Goal: Task Accomplishment & Management: Manage account settings

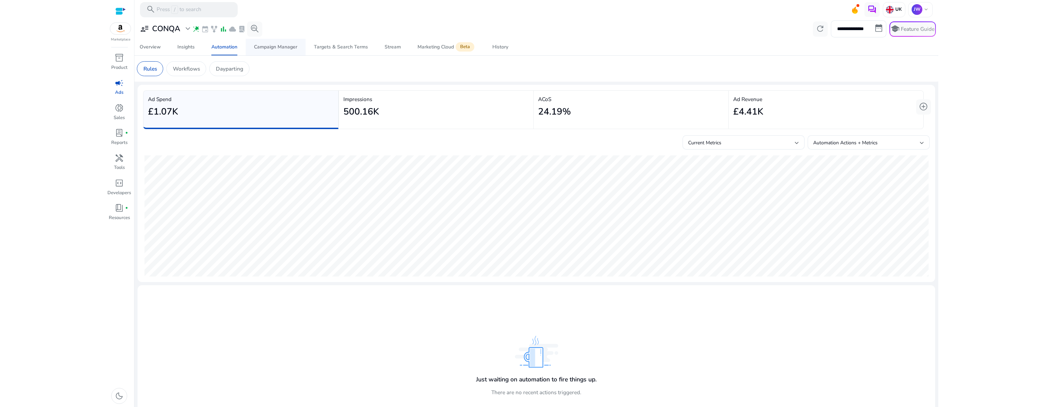
click at [270, 47] on div "Campaign Manager" at bounding box center [275, 47] width 43 height 5
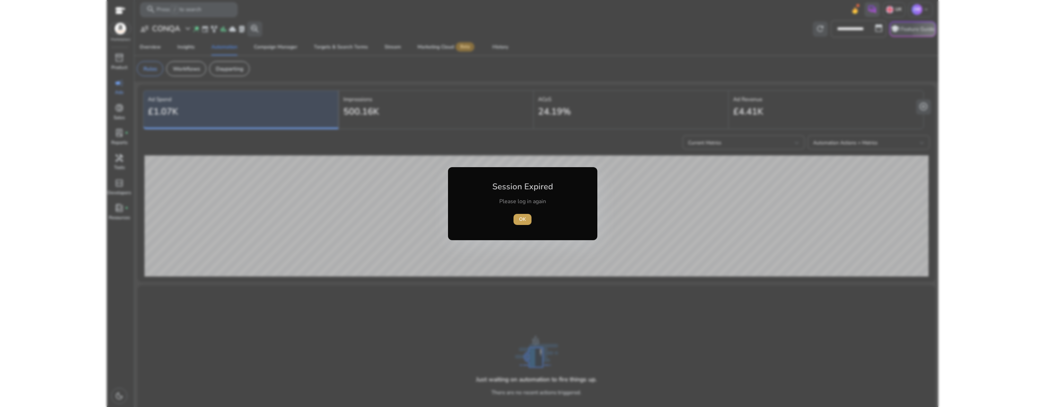
click at [523, 220] on span "OK" at bounding box center [522, 219] width 7 height 7
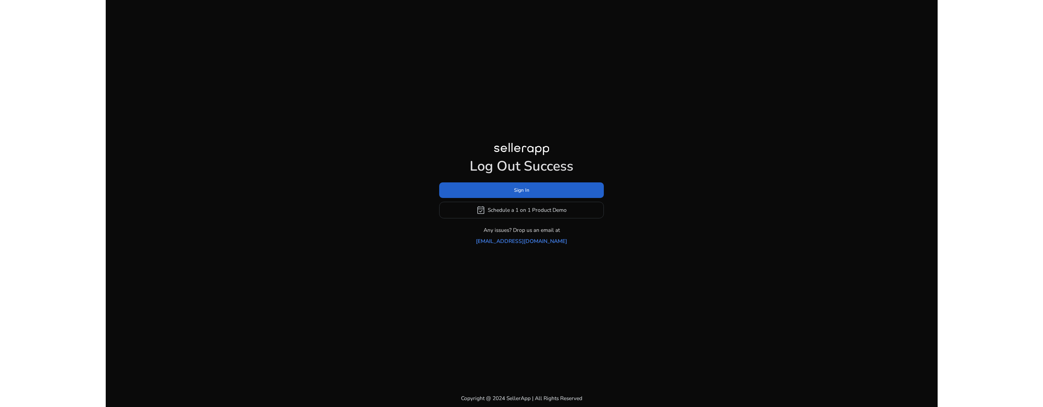
click at [526, 194] on span "Sign In" at bounding box center [521, 190] width 15 height 7
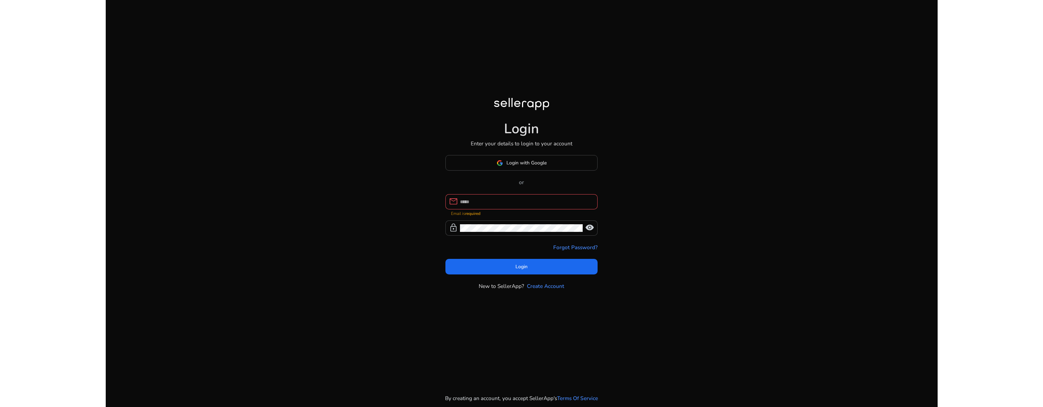
type input "**********"
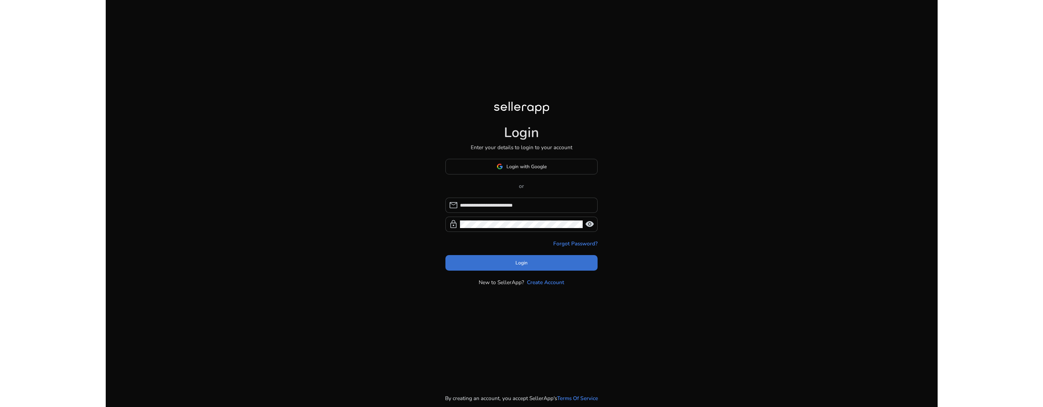
click at [525, 268] on span at bounding box center [521, 263] width 152 height 17
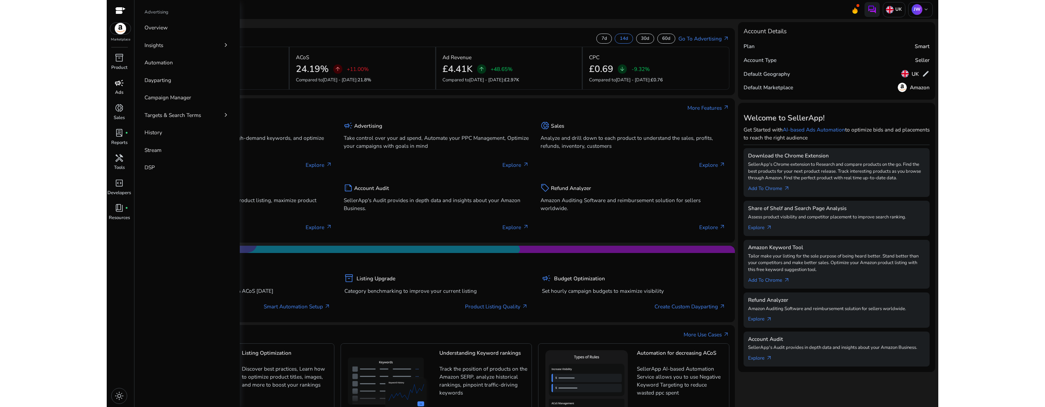
click at [120, 84] on span "campaign" at bounding box center [119, 83] width 9 height 9
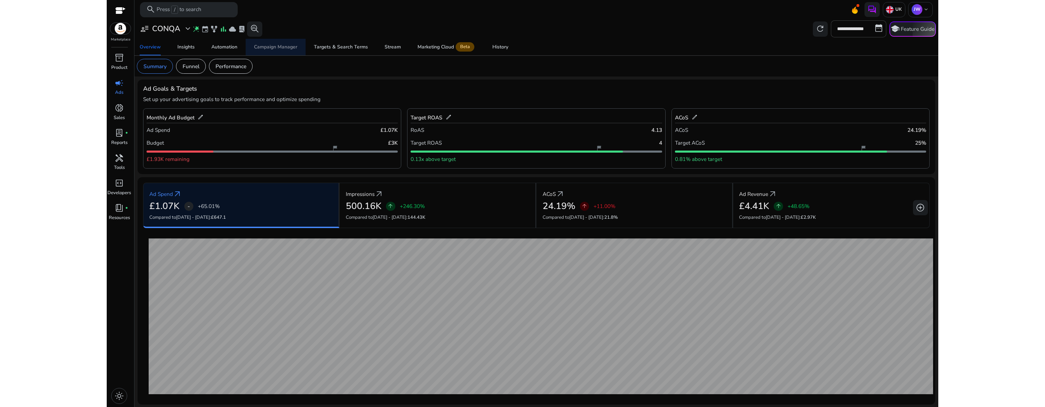
click at [289, 48] on div "Campaign Manager" at bounding box center [275, 47] width 43 height 5
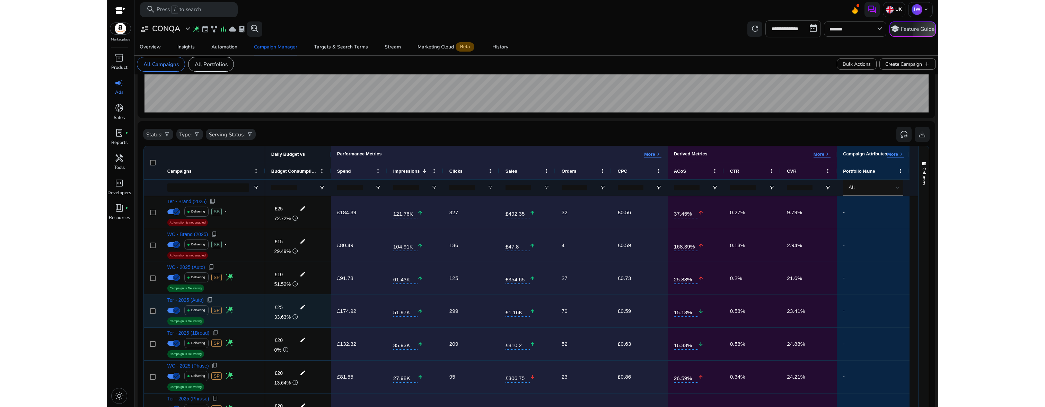
scroll to position [263, 0]
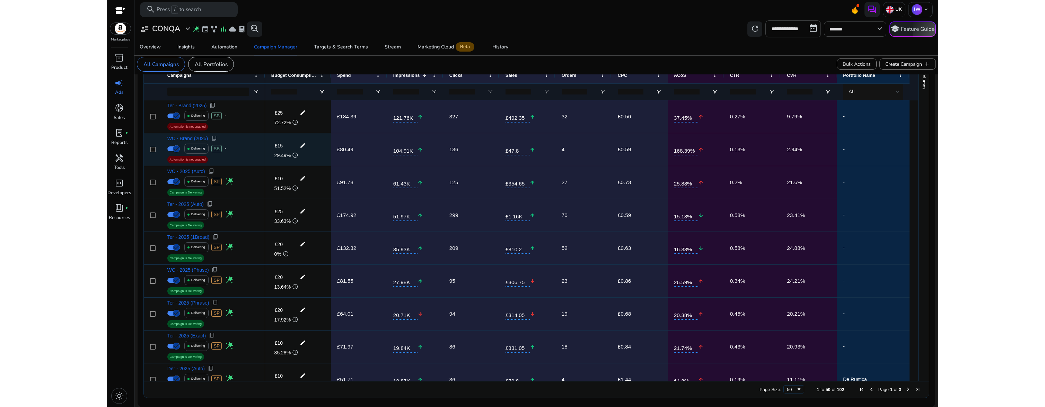
click at [187, 160] on span "Automation is not enabled" at bounding box center [187, 160] width 36 height 6
click at [152, 152] on div at bounding box center [153, 149] width 6 height 14
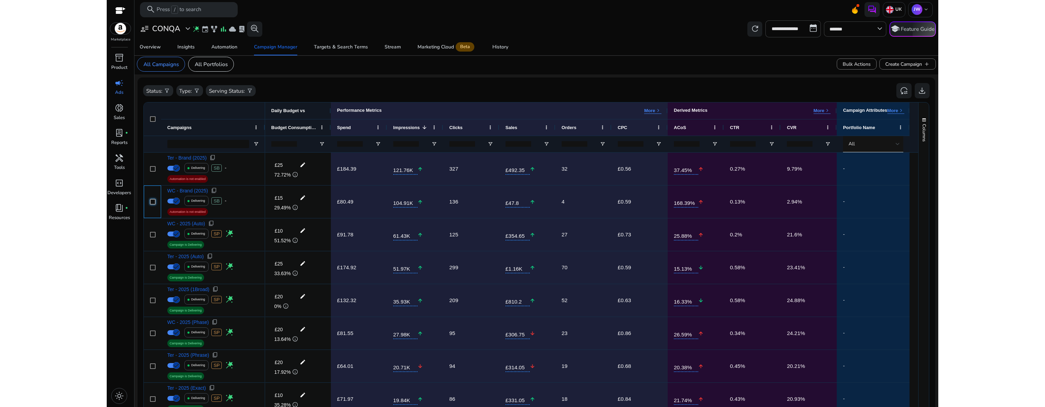
scroll to position [211, 0]
click at [303, 198] on mat-icon "edit" at bounding box center [303, 198] width 10 height 10
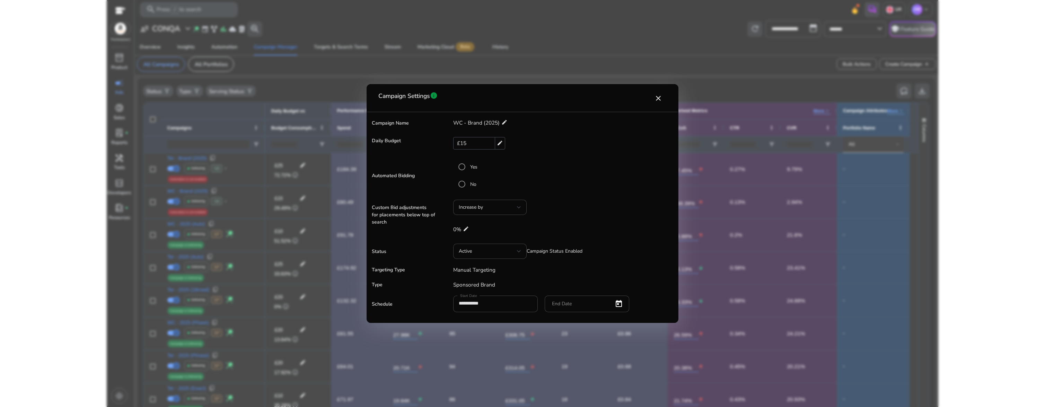
click at [481, 271] on p "Manual Targeting" at bounding box center [560, 270] width 229 height 8
click at [658, 97] on mat-icon "close" at bounding box center [658, 98] width 8 height 8
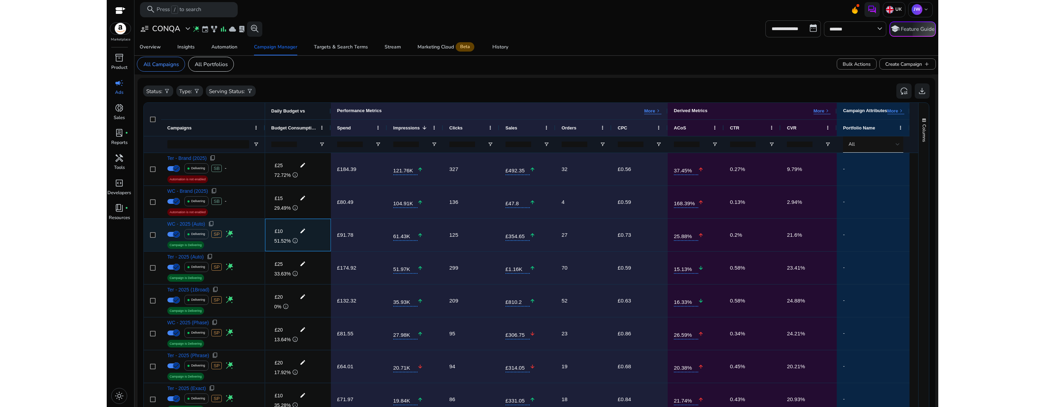
click at [305, 232] on mat-icon "edit" at bounding box center [303, 231] width 10 height 10
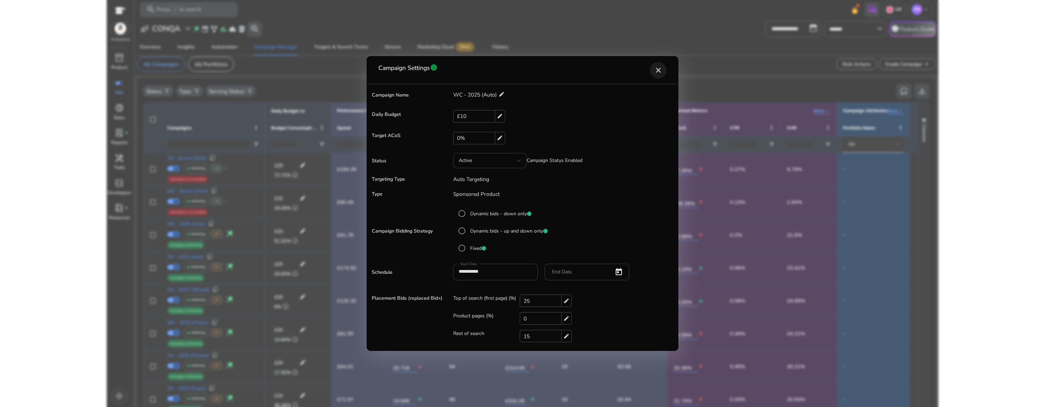
click at [657, 72] on mat-icon "close" at bounding box center [658, 70] width 8 height 8
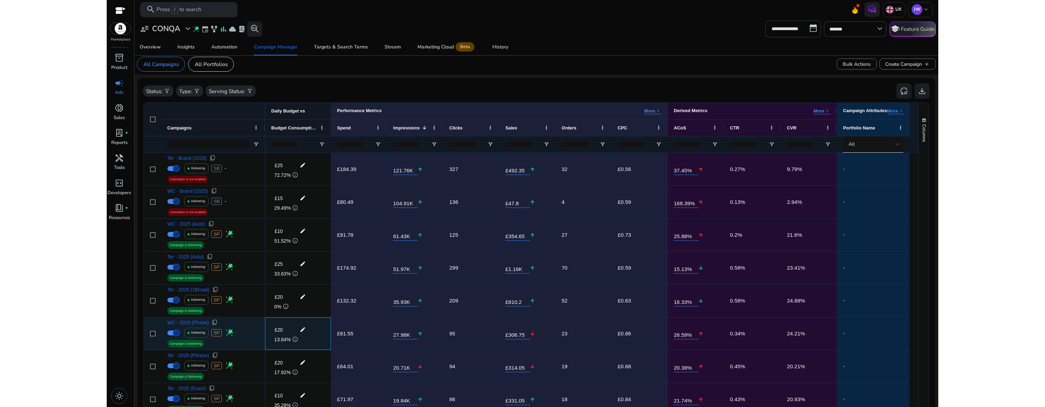
click at [302, 330] on mat-icon "edit" at bounding box center [303, 330] width 10 height 10
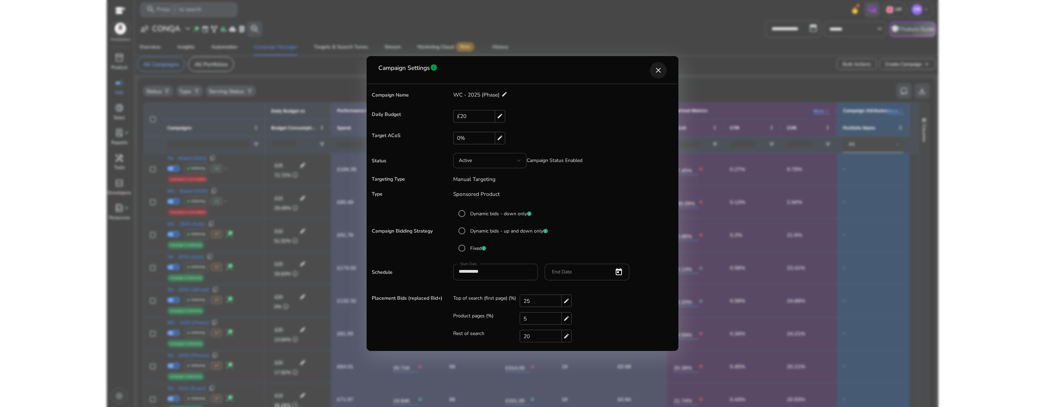
click at [656, 70] on mat-icon "close" at bounding box center [658, 70] width 8 height 8
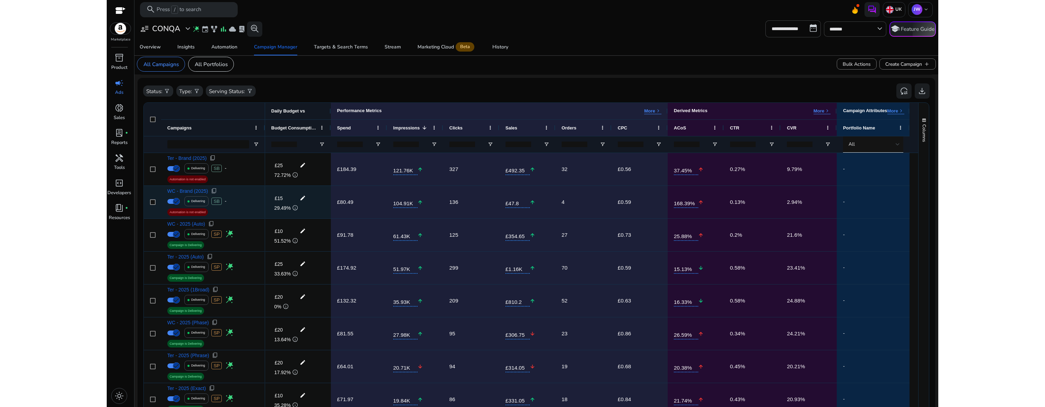
click at [303, 199] on mat-icon "edit" at bounding box center [303, 198] width 10 height 10
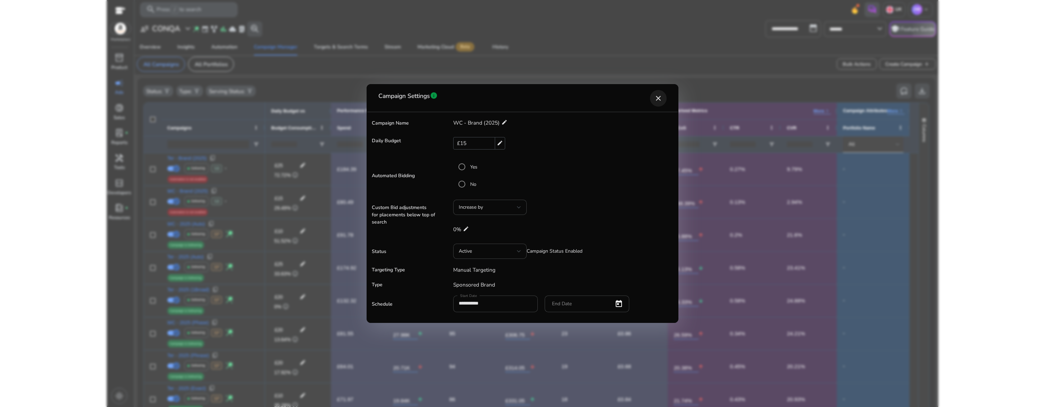
click at [661, 98] on mat-icon "close" at bounding box center [658, 98] width 8 height 8
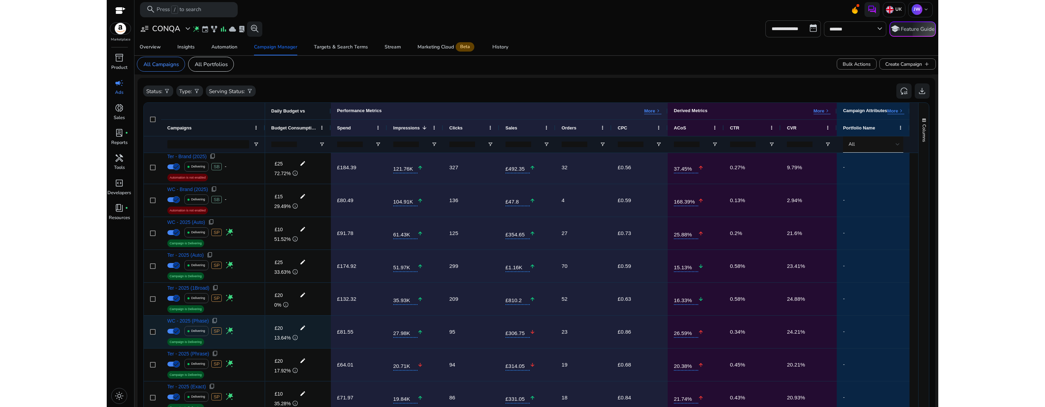
scroll to position [0, 0]
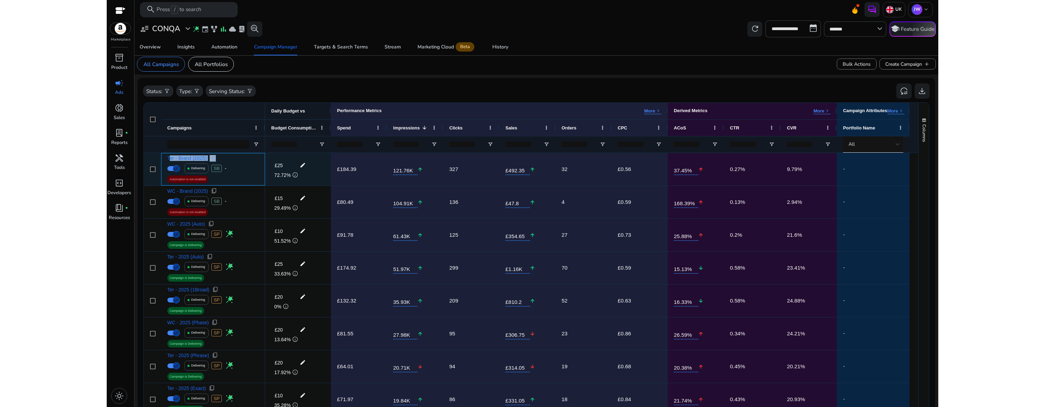
drag, startPoint x: 164, startPoint y: 157, endPoint x: 186, endPoint y: 165, distance: 23.6
click at [186, 165] on div "Ter - Brand (2025) content_copy Delivering SB - Automation is not enabled" at bounding box center [213, 169] width 104 height 33
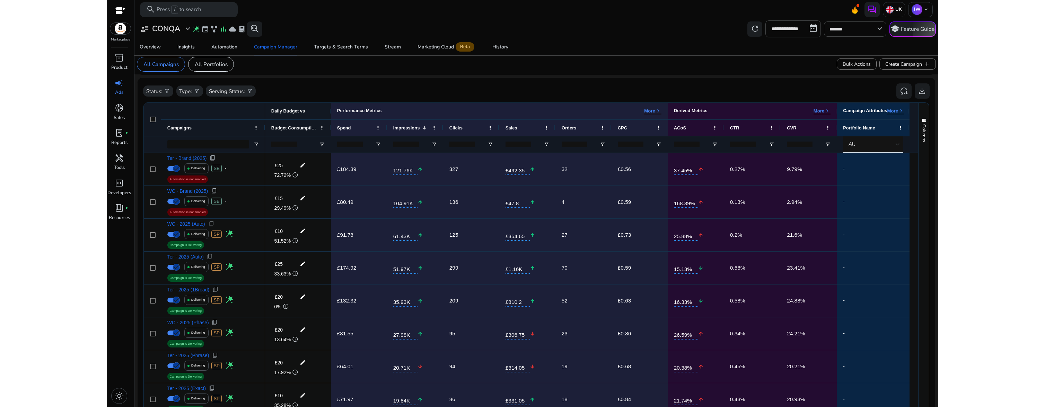
click at [97, 207] on html "**********" at bounding box center [522, 203] width 1045 height 407
click at [254, 128] on span at bounding box center [256, 128] width 6 height 6
click at [164, 93] on span "filter_alt" at bounding box center [167, 91] width 6 height 6
click at [165, 126] on p "Active" at bounding box center [165, 126] width 15 height 8
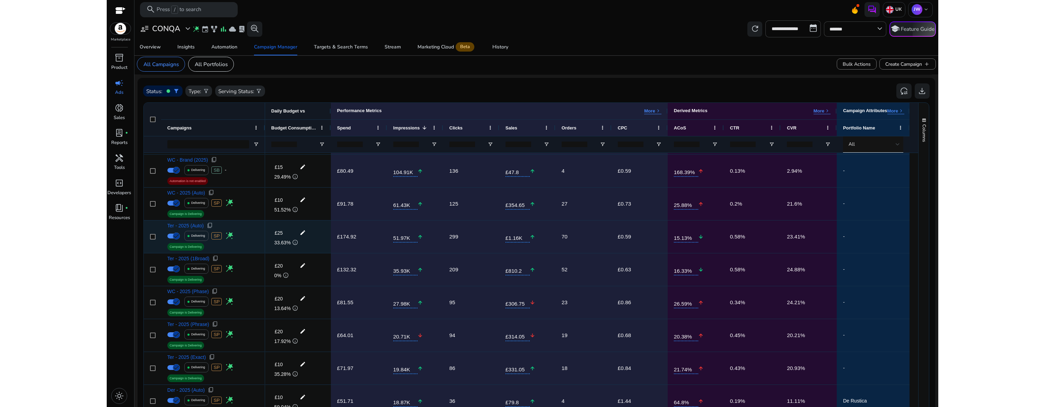
scroll to position [79, 0]
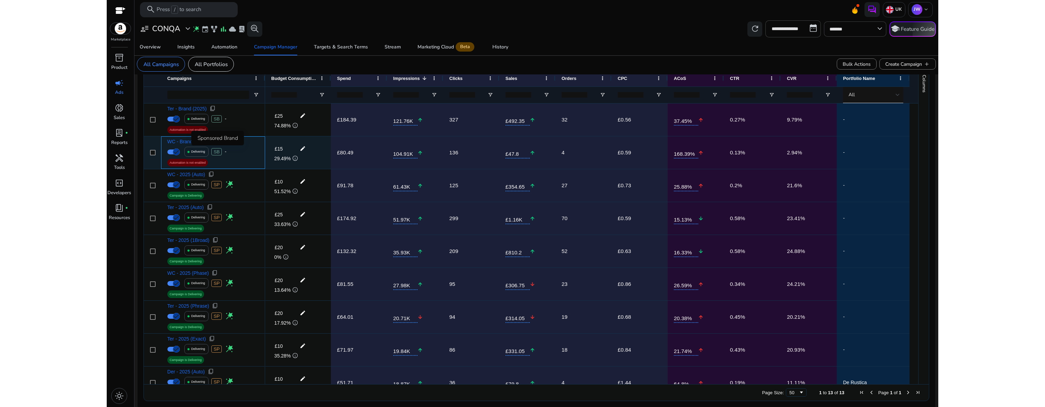
click at [219, 155] on span "SB" at bounding box center [216, 151] width 10 height 7
click at [194, 143] on span "WC - Brand (2025)" at bounding box center [187, 141] width 41 height 5
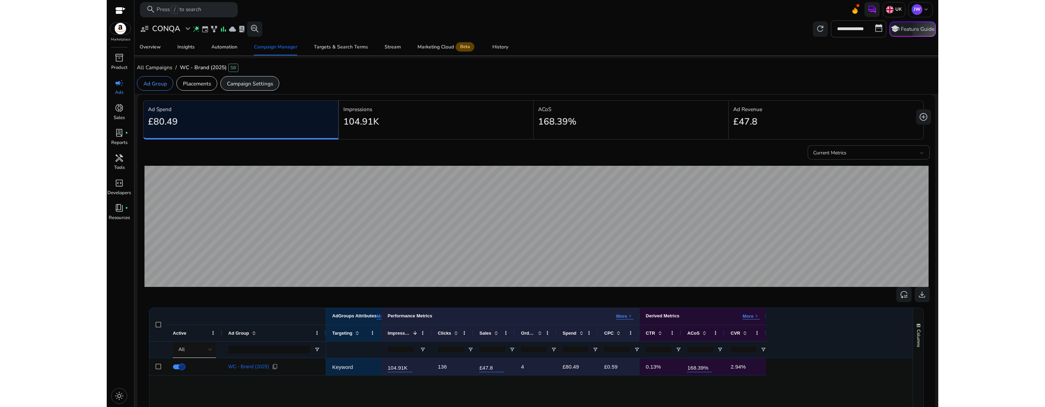
click at [258, 89] on div "Campaign Settings" at bounding box center [249, 83] width 59 height 15
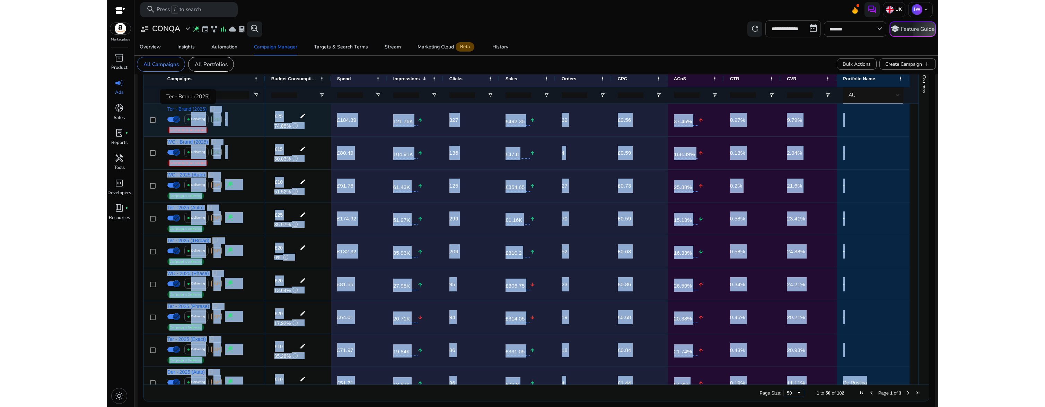
drag, startPoint x: 174, startPoint y: 110, endPoint x: 207, endPoint y: 111, distance: 32.9
click at [243, 110] on div "Ter - Brand (2025) content_copy" at bounding box center [212, 109] width 91 height 6
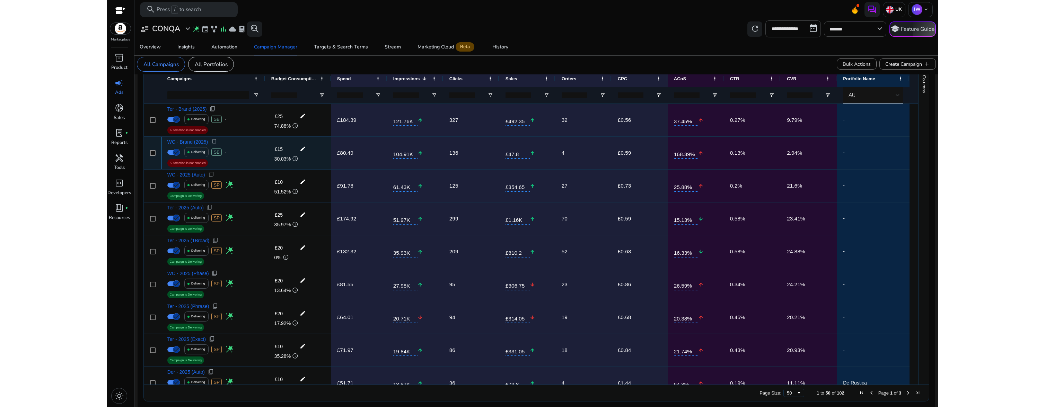
drag, startPoint x: 164, startPoint y: 143, endPoint x: 211, endPoint y: 143, distance: 47.1
click at [211, 143] on div "WC - Brand (2025) content_copy Delivering SB - Automation is not enabled" at bounding box center [213, 153] width 104 height 33
click at [217, 142] on span "content_copy" at bounding box center [214, 142] width 6 height 6
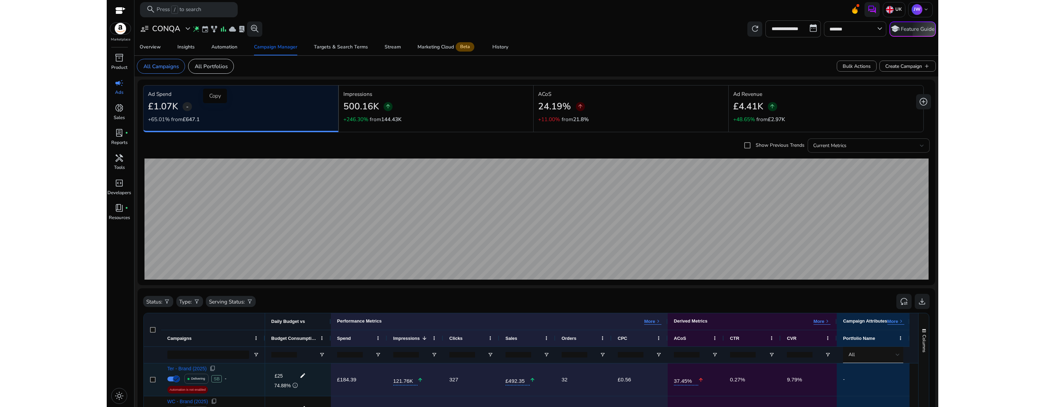
scroll to position [260, 0]
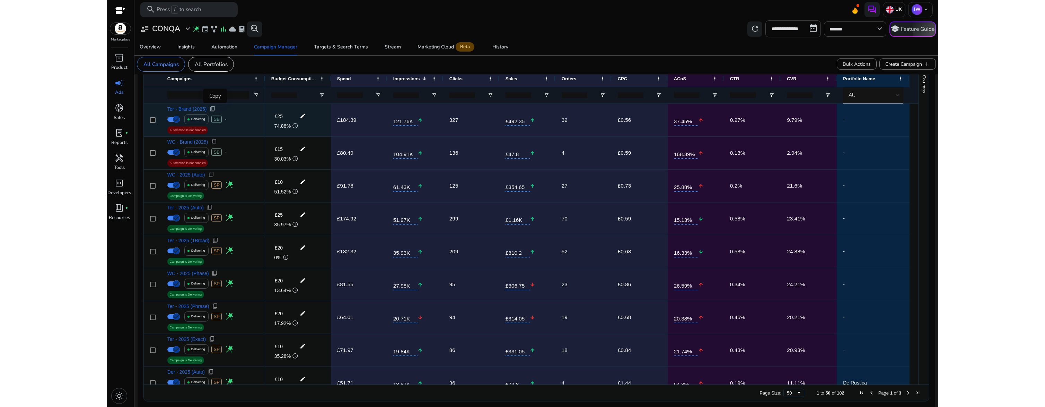
click at [216, 108] on span "content_copy" at bounding box center [213, 109] width 6 height 6
